Goal: Navigation & Orientation: Understand site structure

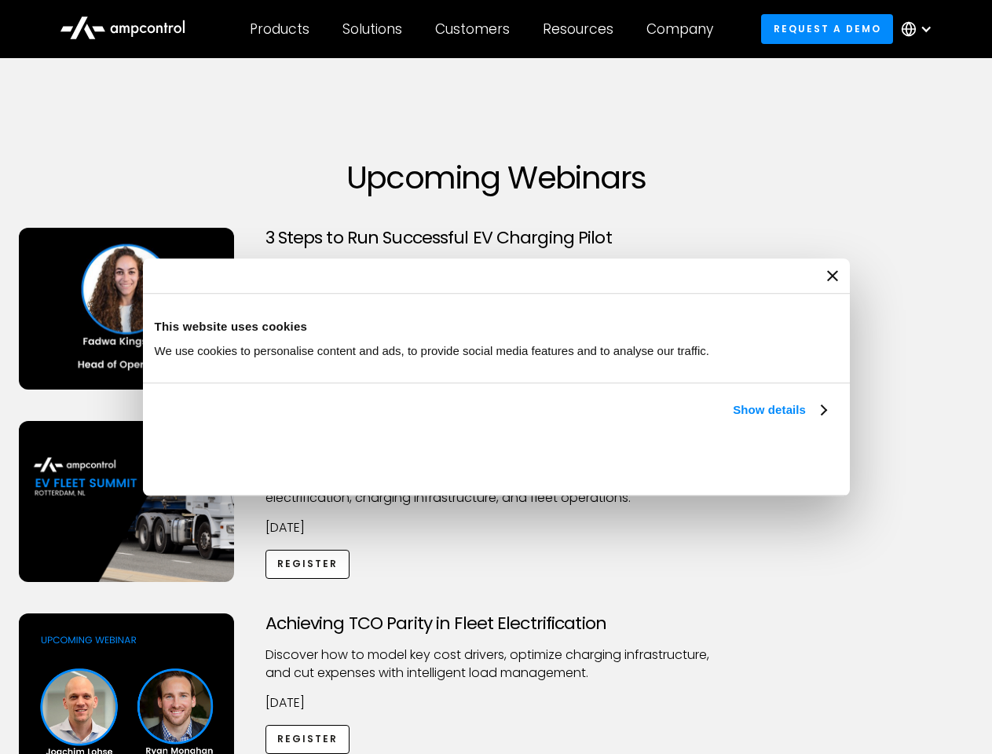
click at [733, 419] on link "Show details" at bounding box center [779, 410] width 93 height 19
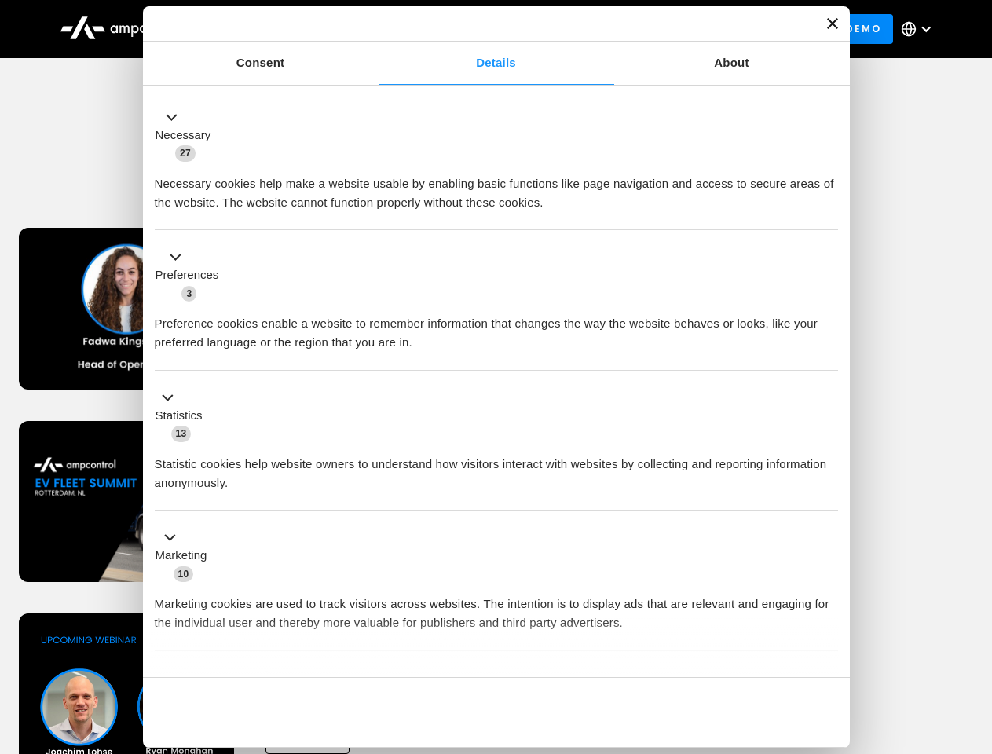
click at [828, 650] on div "Consent Details [#IABV2SETTINGS#] About This website uses cookies We use cookie…" at bounding box center [496, 376] width 707 height 741
click at [975, 633] on div "Achieving TCO Parity in Fleet Electrification Discover how to model key cost dr…" at bounding box center [496, 736] width 986 height 247
click at [483, 29] on div "Customers" at bounding box center [472, 28] width 75 height 17
click at [279, 29] on div "Products" at bounding box center [280, 28] width 60 height 17
click at [373, 29] on div "Solutions" at bounding box center [372, 28] width 60 height 17
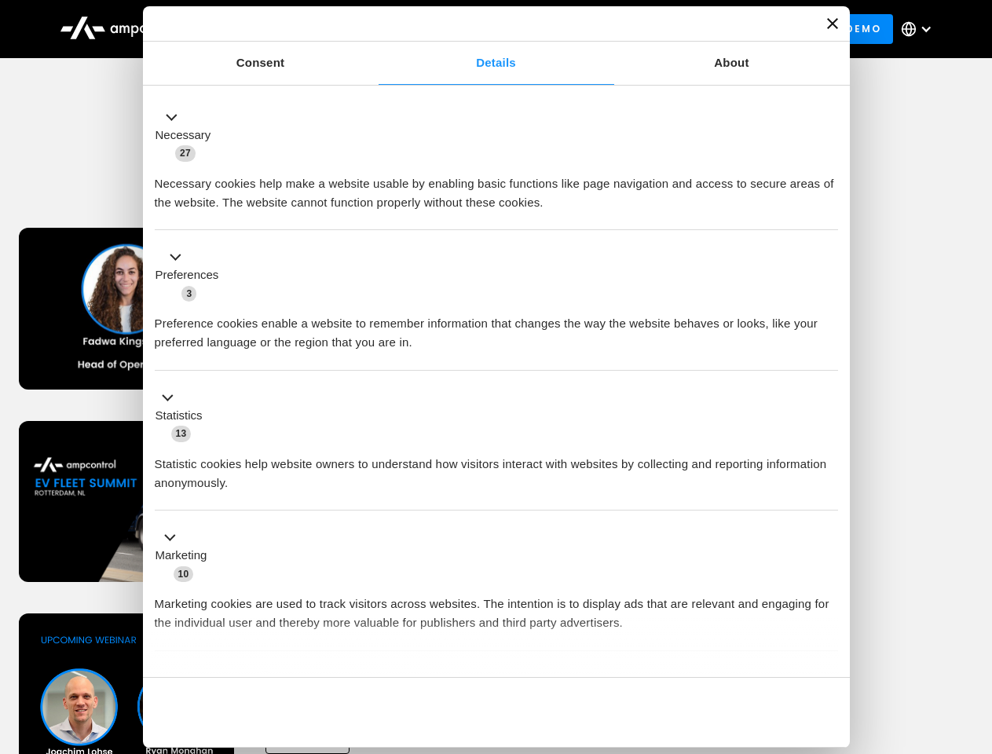
click at [475, 29] on div "Customers" at bounding box center [472, 28] width 75 height 17
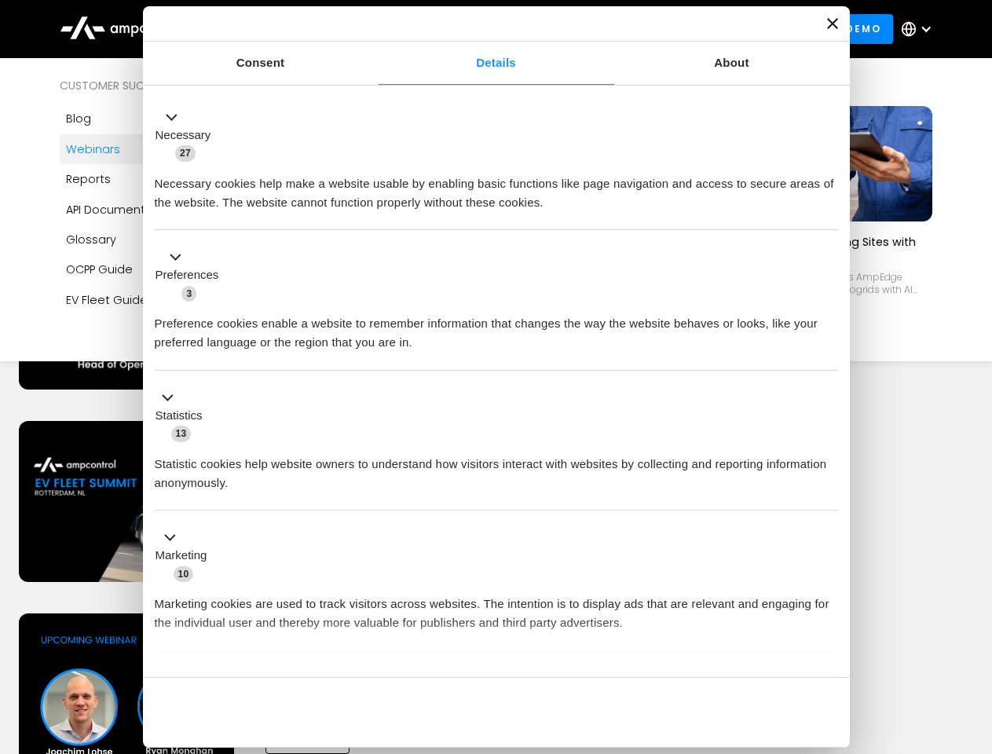
click at [581, 29] on div "Resources" at bounding box center [578, 28] width 71 height 17
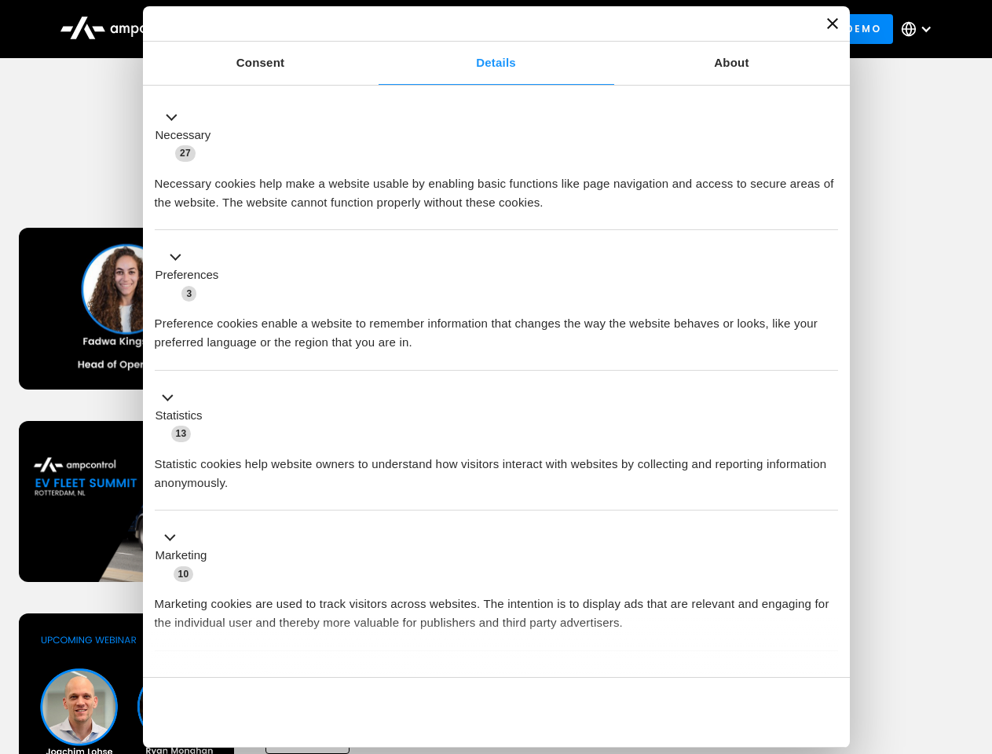
click at [685, 29] on div "Company" at bounding box center [679, 28] width 67 height 17
click at [920, 29] on div at bounding box center [926, 29] width 13 height 13
